Goal: Task Accomplishment & Management: Complete application form

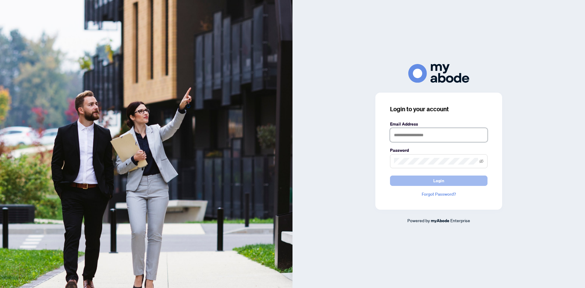
type input "**********"
click at [417, 181] on button "Login" at bounding box center [438, 180] width 97 height 10
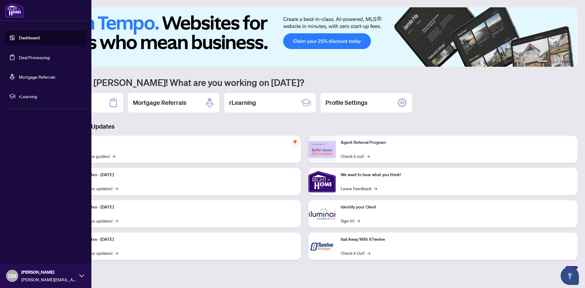
click at [43, 59] on link "Deal Processing" at bounding box center [34, 57] width 31 height 5
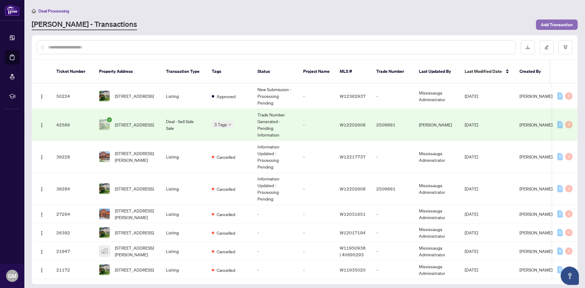
click at [553, 26] on span "Add Transaction" at bounding box center [557, 25] width 32 height 10
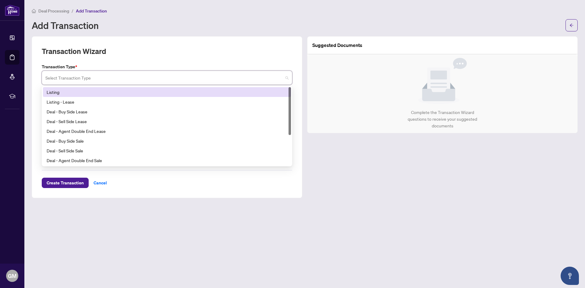
click at [80, 77] on input "search" at bounding box center [164, 78] width 238 height 13
click at [76, 91] on div "Listing" at bounding box center [167, 92] width 241 height 7
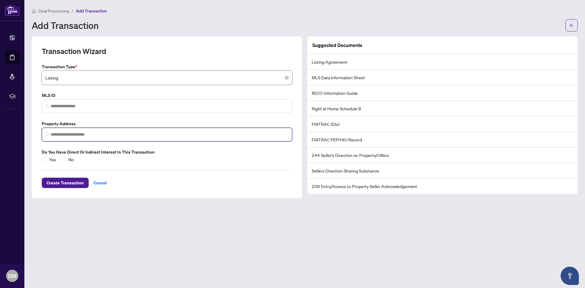
click at [72, 134] on input "search" at bounding box center [170, 134] width 238 height 6
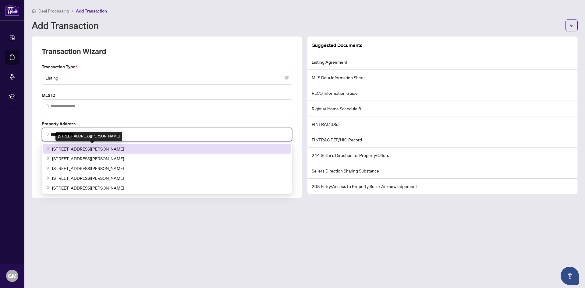
click at [94, 148] on span "[STREET_ADDRESS][PERSON_NAME]" at bounding box center [88, 148] width 72 height 7
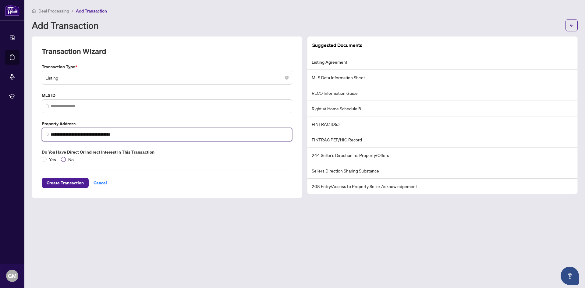
type input "**********"
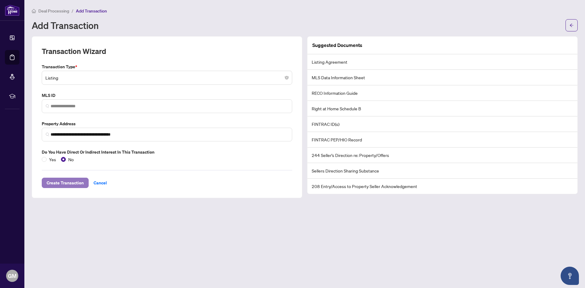
click at [64, 184] on span "Create Transaction" at bounding box center [65, 183] width 37 height 10
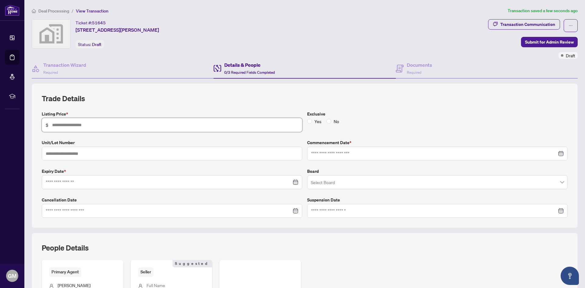
click at [94, 126] on input "text" at bounding box center [175, 125] width 246 height 7
type input "*********"
click at [99, 154] on input "text" at bounding box center [172, 154] width 260 height 14
click at [556, 154] on div at bounding box center [437, 153] width 253 height 7
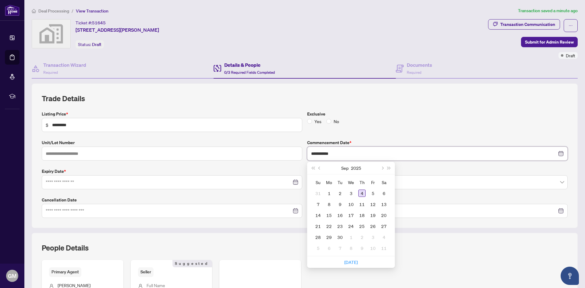
type input "**********"
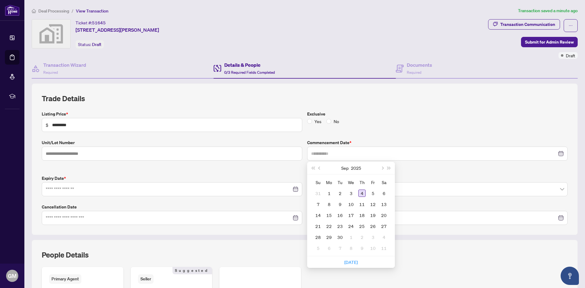
click at [358, 193] on div "4" at bounding box center [361, 192] width 7 height 7
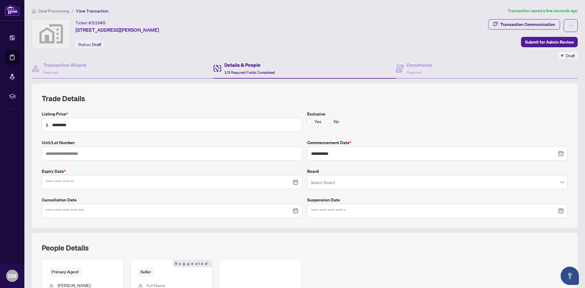
click at [294, 185] on div at bounding box center [172, 182] width 253 height 7
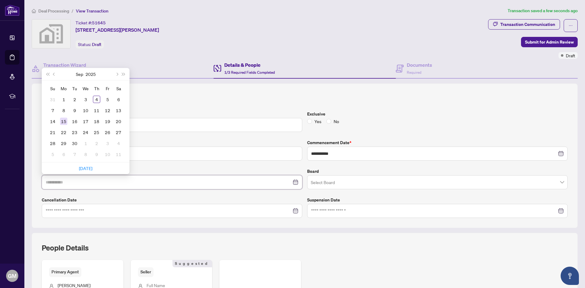
type input "**********"
click at [62, 122] on div "15" at bounding box center [63, 121] width 7 height 7
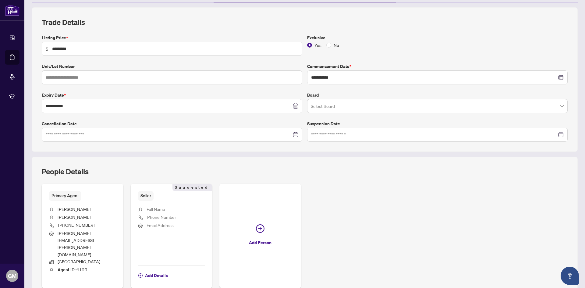
scroll to position [88, 0]
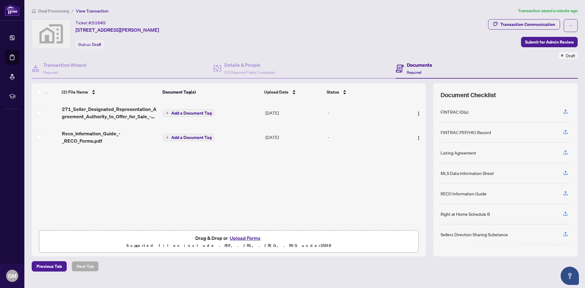
click at [156, 165] on div "271_Seller_Designated_Representation_Agreement_Authority_to_Offer_for_Sale_-_Pr…" at bounding box center [229, 164] width 394 height 126
click at [186, 138] on span "Add a Document Tag" at bounding box center [191, 137] width 41 height 4
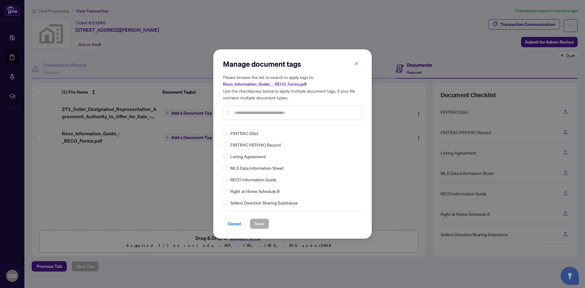
click at [260, 113] on input "text" at bounding box center [295, 112] width 122 height 7
type input "****"
click at [262, 225] on span "Save" at bounding box center [259, 224] width 9 height 10
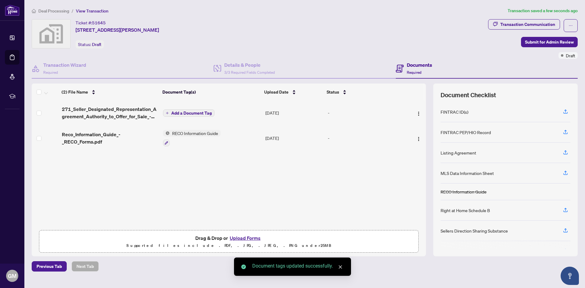
click at [188, 112] on span "Add a Document Tag" at bounding box center [191, 113] width 41 height 4
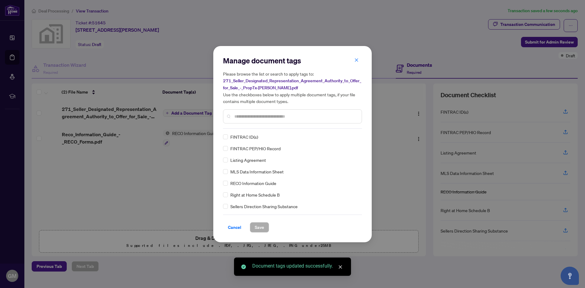
click at [245, 117] on input "text" at bounding box center [295, 116] width 122 height 7
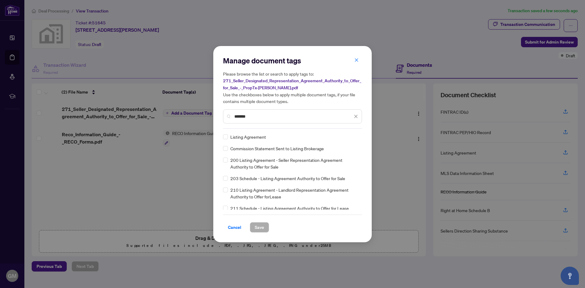
click at [245, 117] on input "*******" at bounding box center [293, 116] width 118 height 7
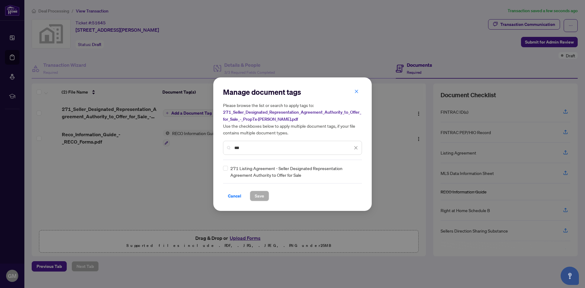
type input "***"
click at [261, 196] on span "Save" at bounding box center [259, 196] width 9 height 10
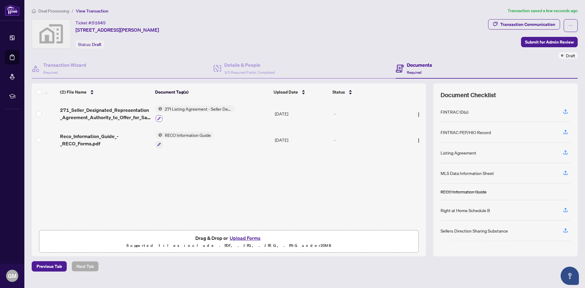
click at [159, 119] on icon "button" at bounding box center [159, 119] width 4 height 4
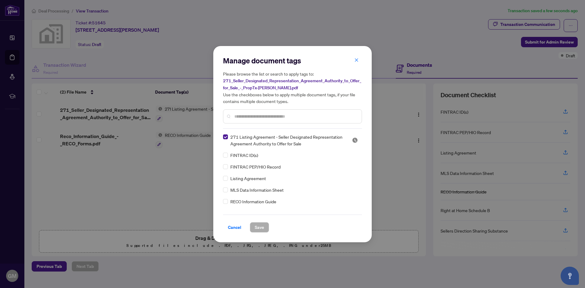
click at [246, 115] on input "text" at bounding box center [295, 116] width 122 height 7
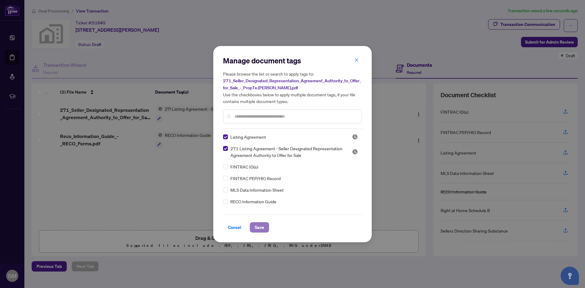
click at [263, 225] on span "Save" at bounding box center [259, 227] width 9 height 10
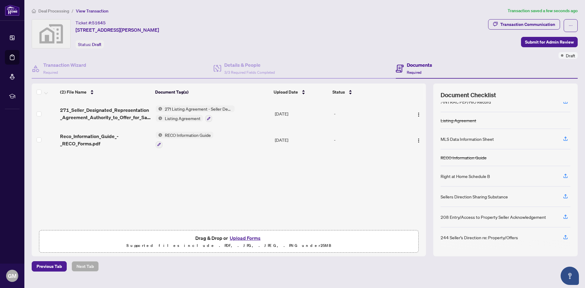
scroll to position [31, 0]
click at [544, 43] on span "Submit for Admin Review" at bounding box center [549, 42] width 49 height 10
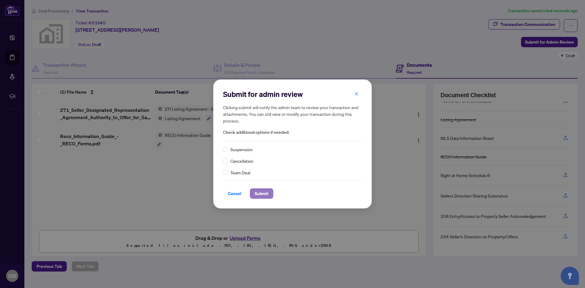
click at [259, 196] on span "Submit" at bounding box center [262, 194] width 14 height 10
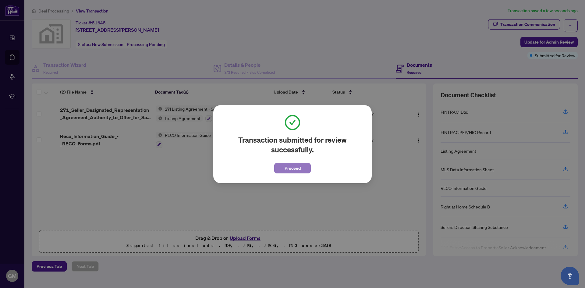
click at [294, 170] on span "Proceed" at bounding box center [292, 168] width 16 height 10
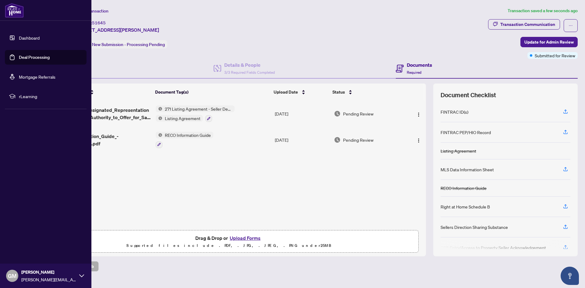
click at [35, 37] on link "Dashboard" at bounding box center [29, 37] width 21 height 5
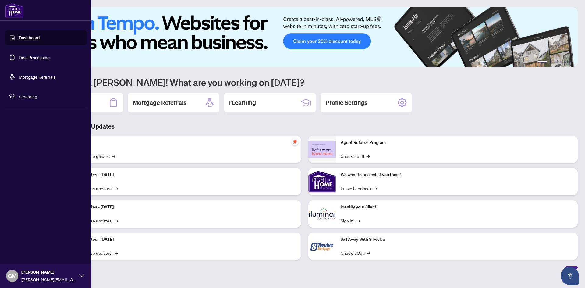
click at [33, 57] on link "Deal Processing" at bounding box center [34, 57] width 31 height 5
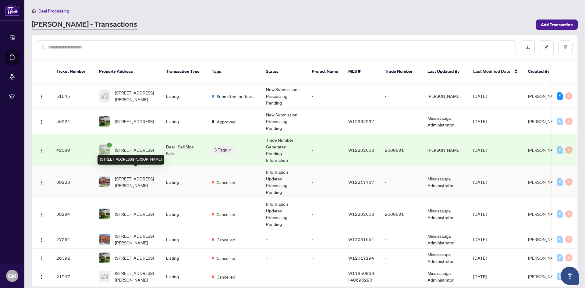
click at [141, 178] on span "[STREET_ADDRESS][PERSON_NAME]" at bounding box center [135, 181] width 41 height 13
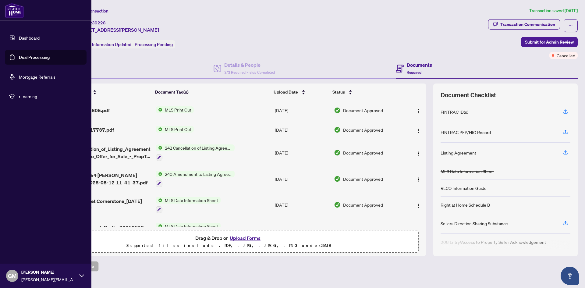
click at [38, 59] on link "Deal Processing" at bounding box center [34, 57] width 31 height 5
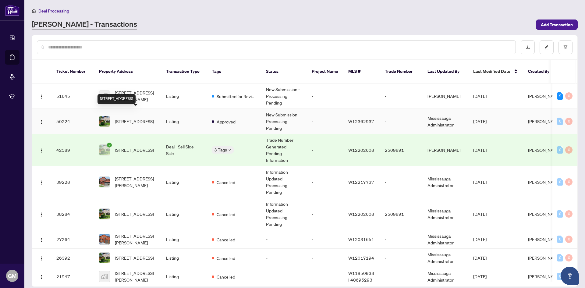
click at [126, 118] on span "[STREET_ADDRESS]" at bounding box center [134, 121] width 39 height 7
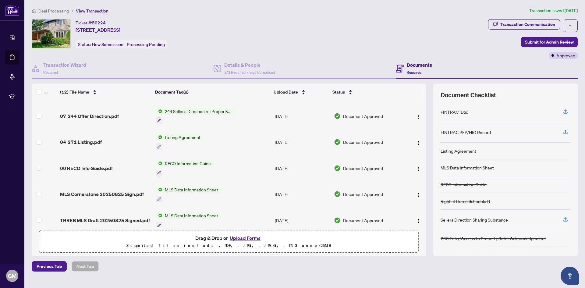
scroll to position [187, 0]
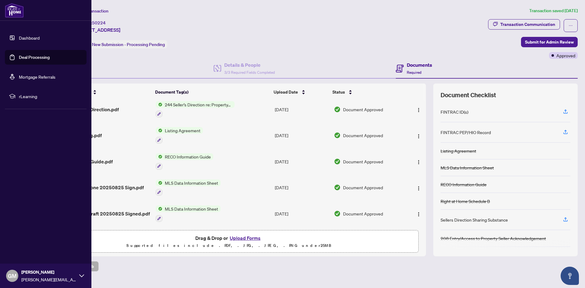
click at [30, 56] on link "Deal Processing" at bounding box center [34, 57] width 31 height 5
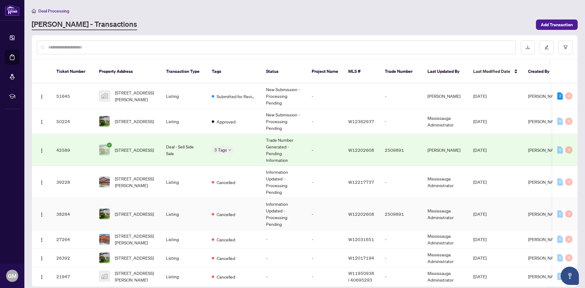
scroll to position [25, 0]
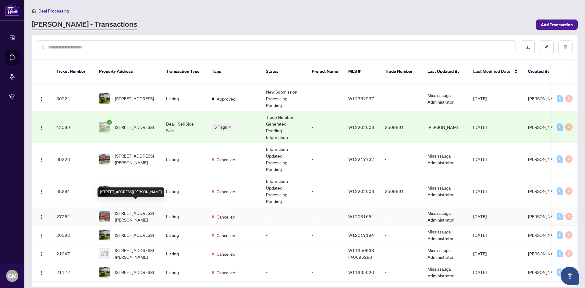
click at [134, 210] on span "[STREET_ADDRESS][PERSON_NAME]" at bounding box center [135, 216] width 41 height 13
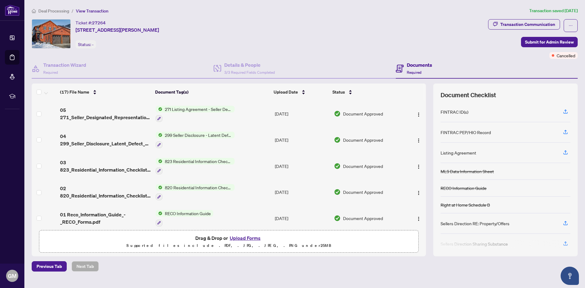
scroll to position [309, 0]
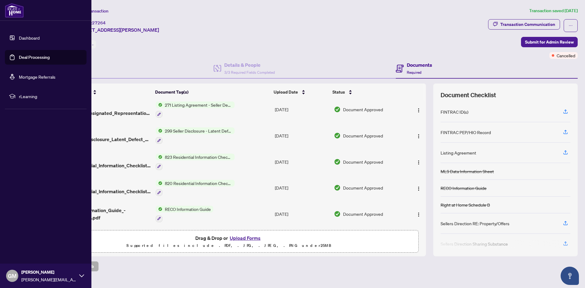
click at [23, 39] on link "Dashboard" at bounding box center [29, 37] width 21 height 5
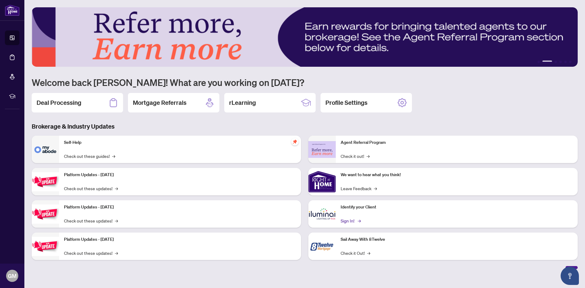
click at [352, 222] on link "Sign In! →" at bounding box center [350, 220] width 19 height 7
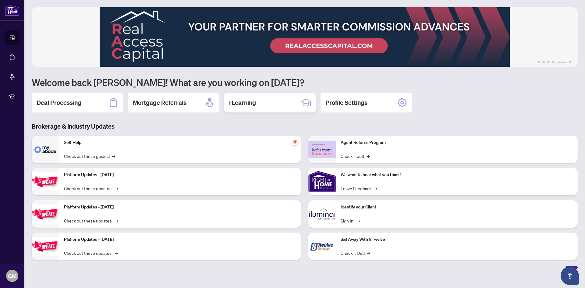
click at [246, 103] on h2 "rLearning" at bounding box center [242, 102] width 27 height 9
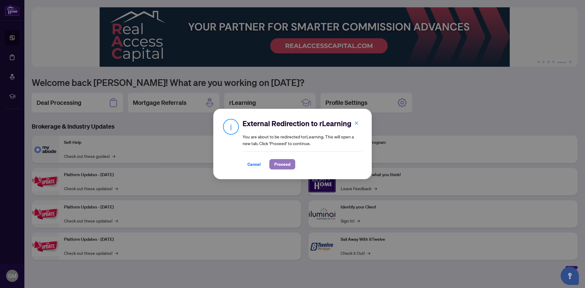
click at [283, 166] on span "Proceed" at bounding box center [282, 164] width 16 height 10
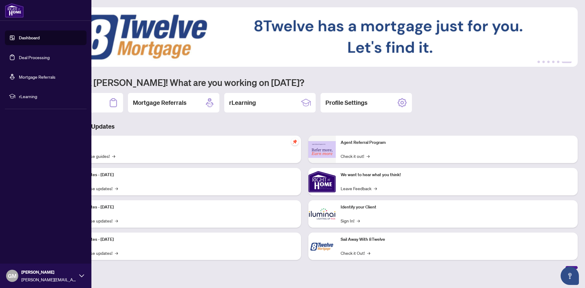
click at [34, 37] on link "Dashboard" at bounding box center [29, 37] width 21 height 5
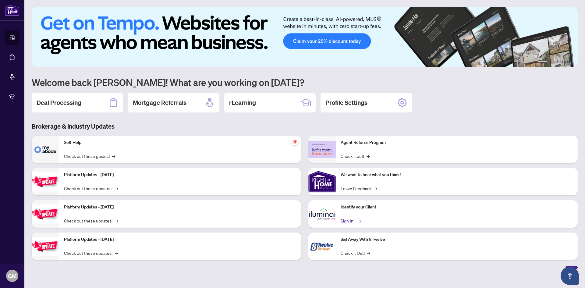
click at [347, 222] on link "Sign In! →" at bounding box center [350, 220] width 19 height 7
